Goal: Task Accomplishment & Management: Use online tool/utility

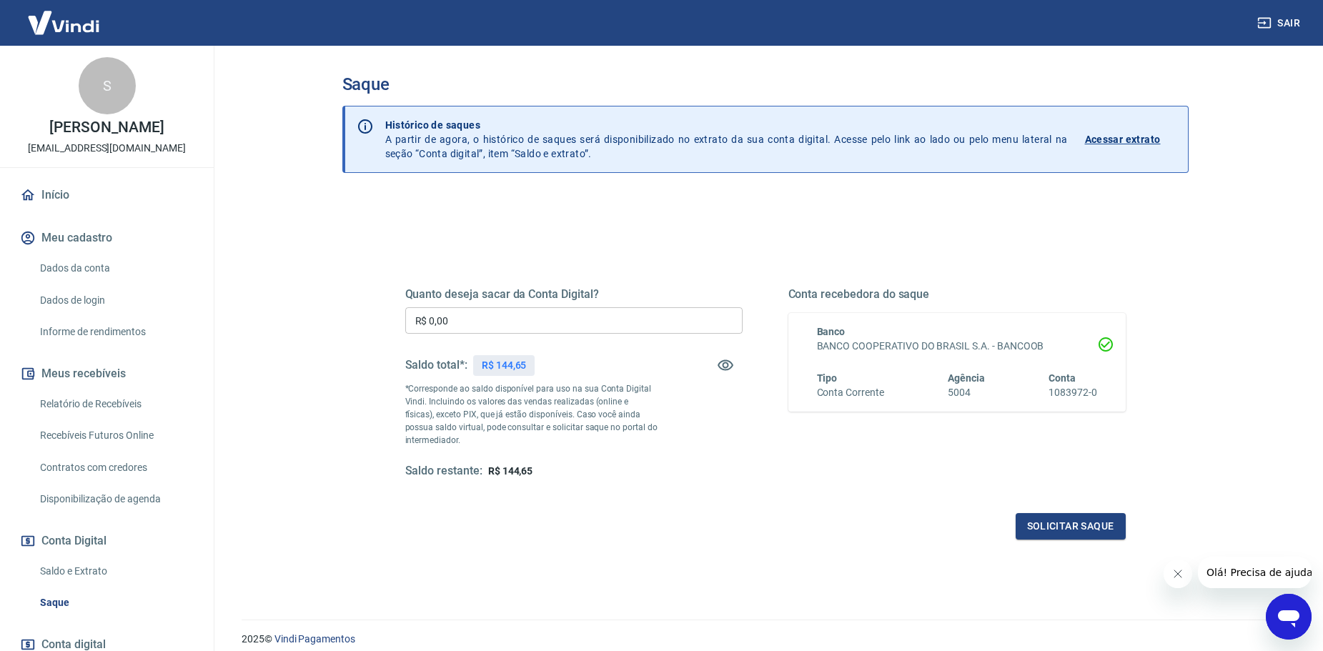
click at [524, 320] on input "R$ 0,00" at bounding box center [573, 320] width 337 height 26
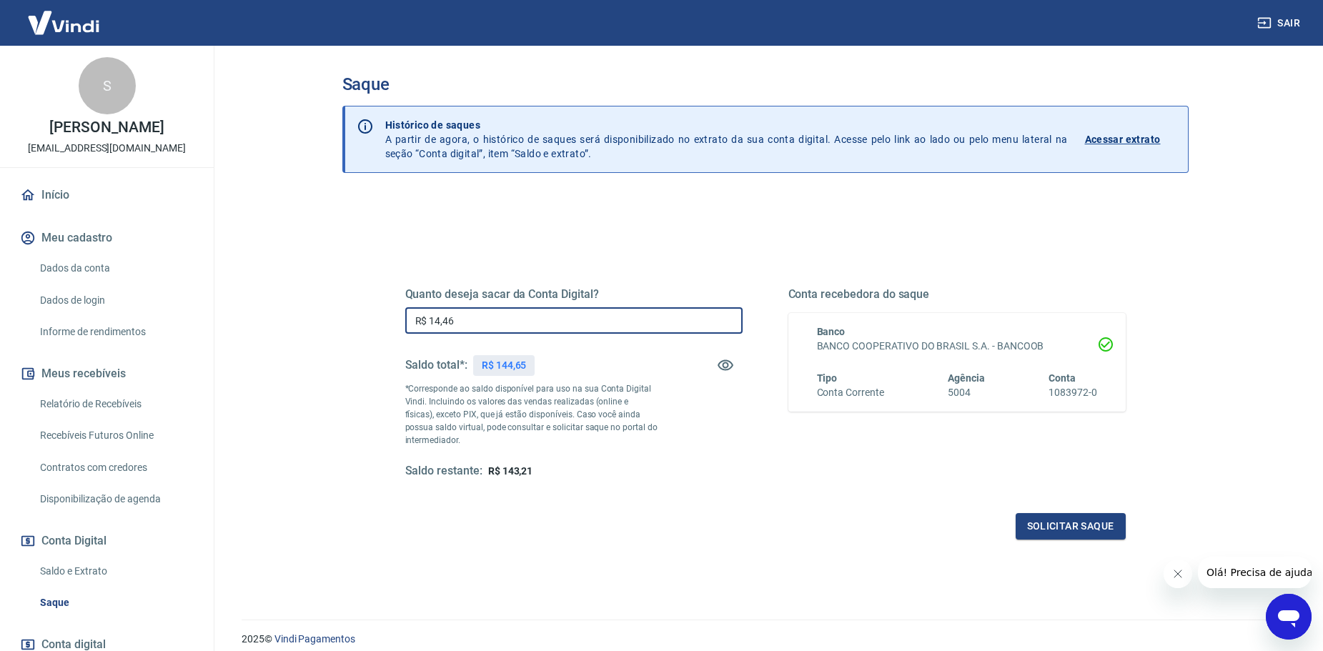
type input "R$ 144,65"
